Goal: Complete application form

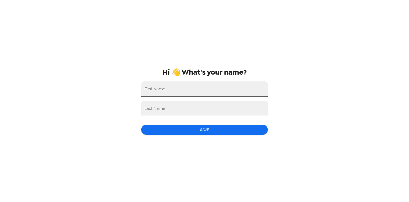
click at [183, 91] on input "First Name" at bounding box center [204, 88] width 127 height 15
type input "Sarah"
click at [261, 104] on input "Last Name" at bounding box center [204, 108] width 127 height 15
type input "m"
type input "Martin"
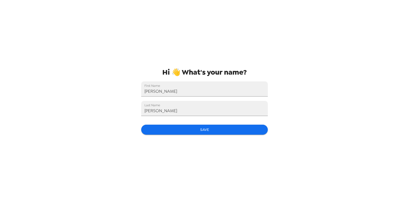
click at [347, 138] on div "Hi 👋 What's your name? First Name Sarah Last Name Martin Save" at bounding box center [204, 101] width 409 height 202
click at [248, 131] on button "Save" at bounding box center [204, 130] width 127 height 10
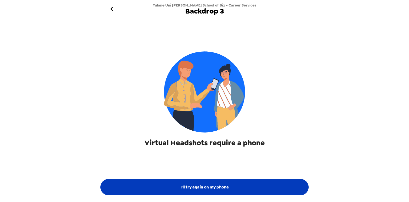
click at [220, 186] on button "I'll try again on my phone" at bounding box center [204, 187] width 208 height 16
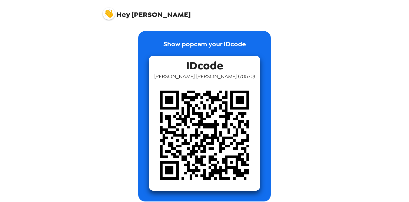
scroll to position [5, 0]
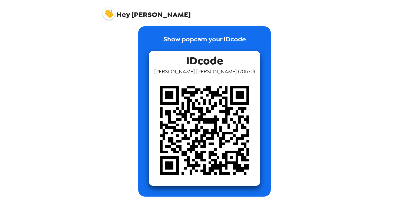
click at [123, 15] on span "Hey" at bounding box center [123, 15] width 14 height 10
click at [110, 12] on img at bounding box center [109, 14] width 12 height 12
